Goal: Find contact information: Find contact information

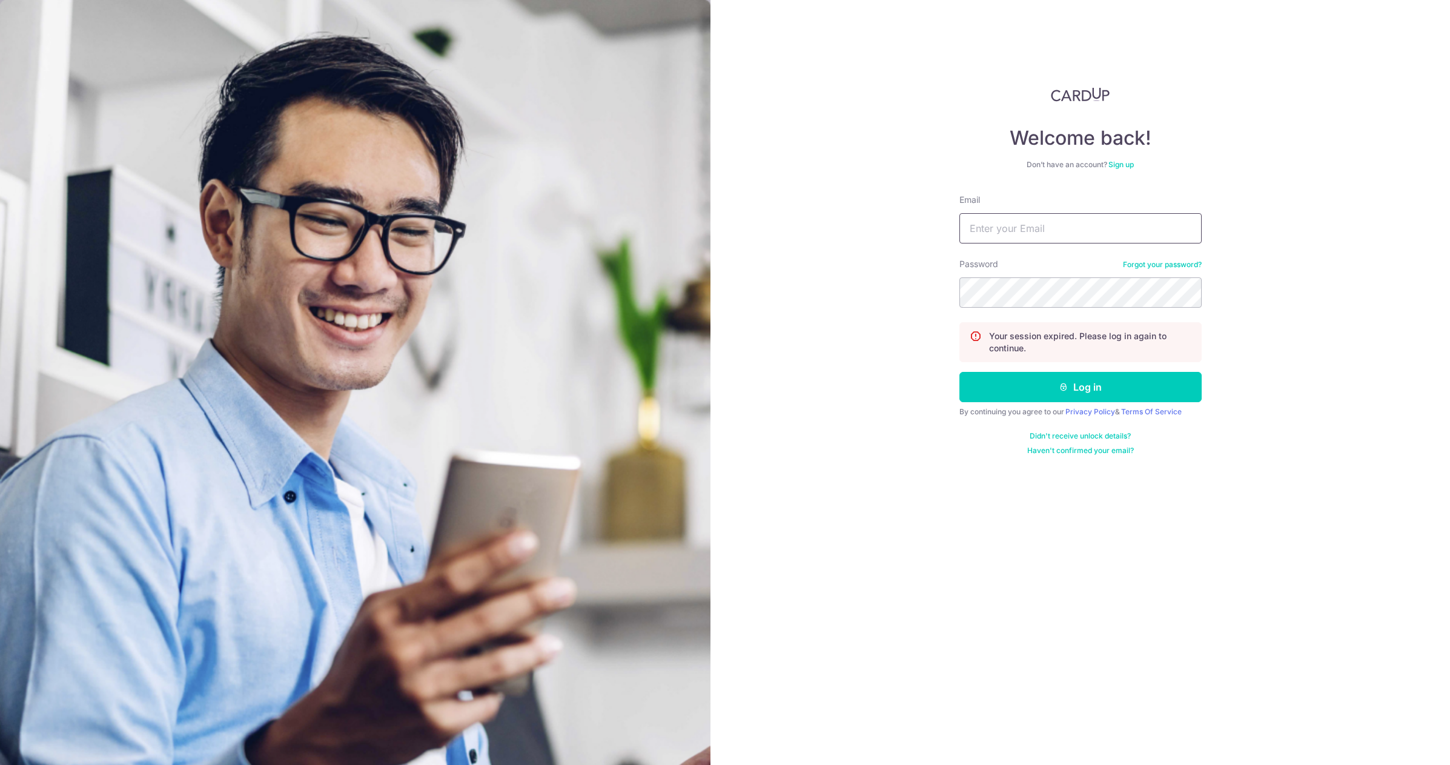
click at [1031, 231] on input "Email" at bounding box center [1080, 228] width 242 height 30
type input "[EMAIL_ADDRESS][DOMAIN_NAME]"
click at [1064, 377] on button "Log in" at bounding box center [1080, 387] width 242 height 30
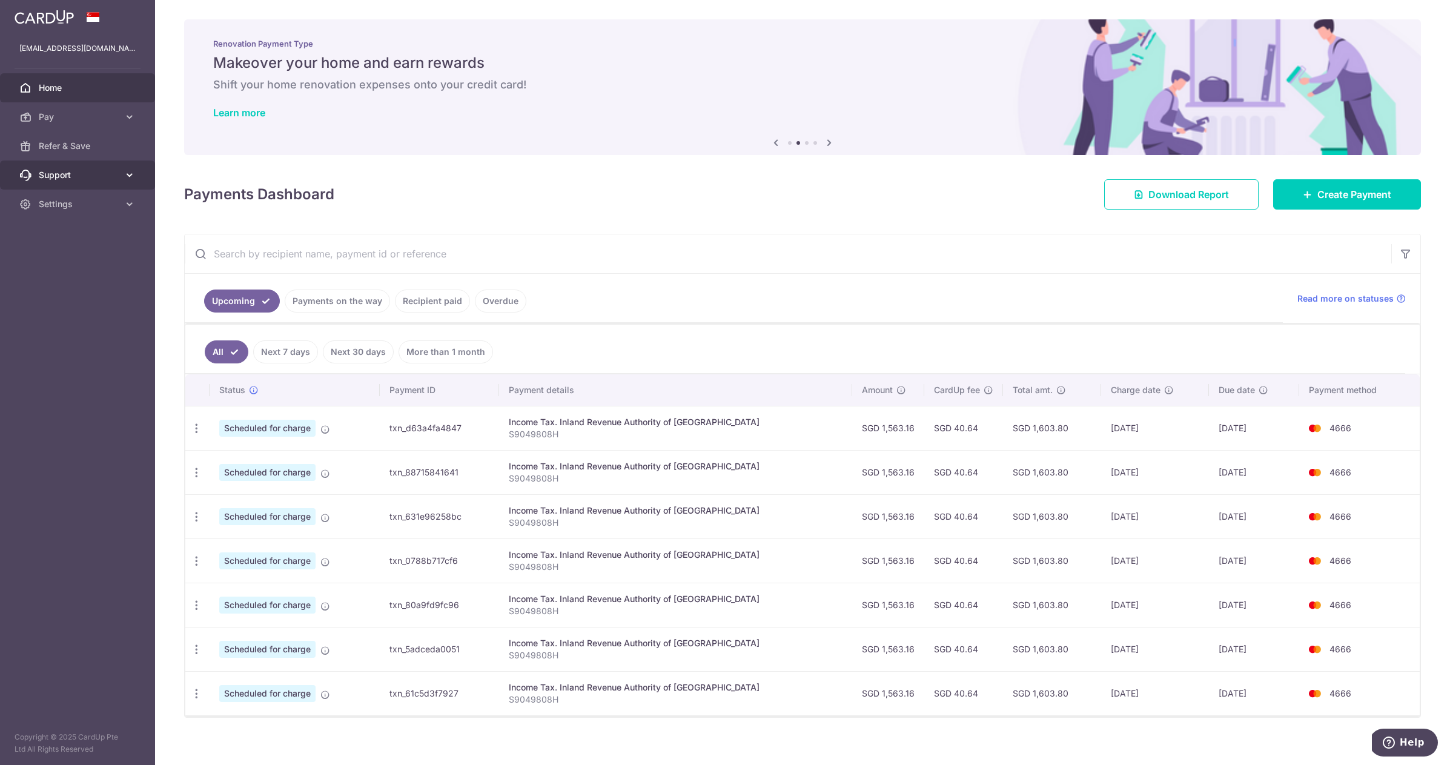
click at [82, 174] on span "Support" at bounding box center [79, 175] width 80 height 12
click at [116, 174] on span "Support" at bounding box center [79, 175] width 80 height 12
click at [130, 173] on icon at bounding box center [130, 175] width 12 height 12
click at [76, 236] on span "Contact Us" at bounding box center [79, 233] width 80 height 12
click at [93, 277] on span "Settings" at bounding box center [79, 277] width 80 height 12
